Goal: Information Seeking & Learning: Learn about a topic

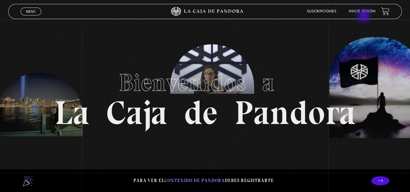
click at [364, 15] on li "Inicie sesión" at bounding box center [361, 11] width 27 height 9
click at [364, 13] on link "Inicie sesión" at bounding box center [361, 12] width 27 height 4
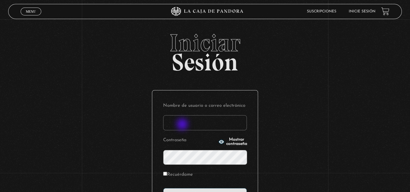
click at [183, 125] on input "Nombre de usuario o correo electrónico" at bounding box center [205, 122] width 84 height 15
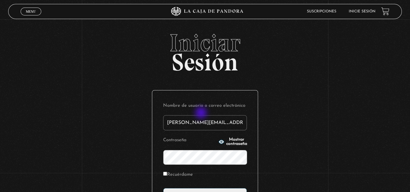
click at [201, 113] on p "Nombre de usuario o correo electrónico ricardo.hernandez2@emerson.com" at bounding box center [205, 115] width 84 height 29
click at [200, 121] on input "ricardo.hernandez2@emerson.com" at bounding box center [205, 122] width 84 height 15
type input "[EMAIL_ADDRESS][DOMAIN_NAME]"
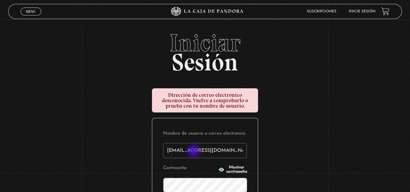
click at [194, 152] on input "[EMAIL_ADDRESS][DOMAIN_NAME]" at bounding box center [205, 150] width 84 height 15
click at [194, 151] on input "[EMAIL_ADDRESS][DOMAIN_NAME]" at bounding box center [205, 150] width 84 height 15
type input "[EMAIL_ADDRESS][DOMAIN_NAME]"
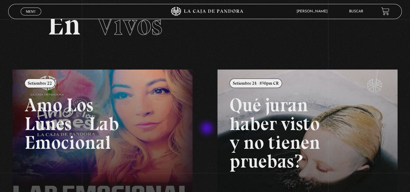
scroll to position [67, 0]
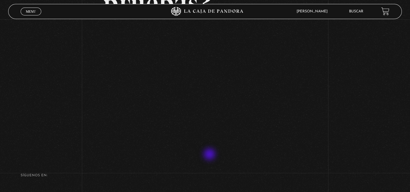
scroll to position [97, 0]
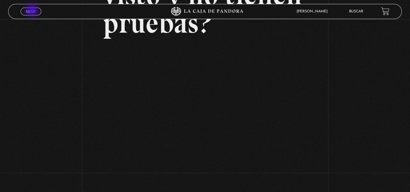
click at [32, 11] on span "Menu" at bounding box center [31, 12] width 10 height 4
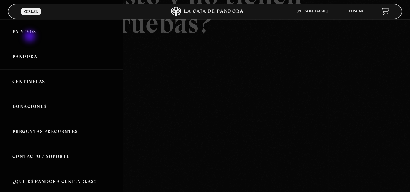
click at [30, 37] on link "En vivos" at bounding box center [61, 31] width 123 height 25
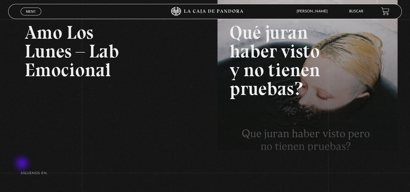
scroll to position [101, 0]
